Goal: Navigation & Orientation: Find specific page/section

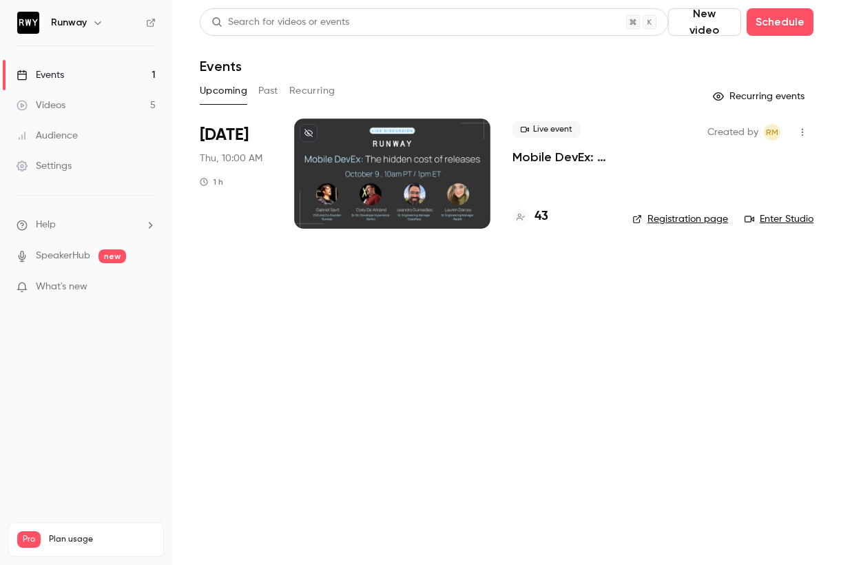
click at [247, 285] on main "Search for videos or events New video Schedule Events Upcoming Past Recurring R…" at bounding box center [506, 282] width 669 height 565
click at [461, 303] on main "Search for videos or events New video Schedule Events Upcoming Past Recurring R…" at bounding box center [506, 282] width 669 height 565
drag, startPoint x: 93, startPoint y: 345, endPoint x: 118, endPoint y: 342, distance: 25.0
click at [94, 346] on nav "Runway Events 1 Videos 5 Audience Settings Help SpeakerHub new What's new Pro P…" at bounding box center [86, 282] width 172 height 565
